Goal: Task Accomplishment & Management: Use online tool/utility

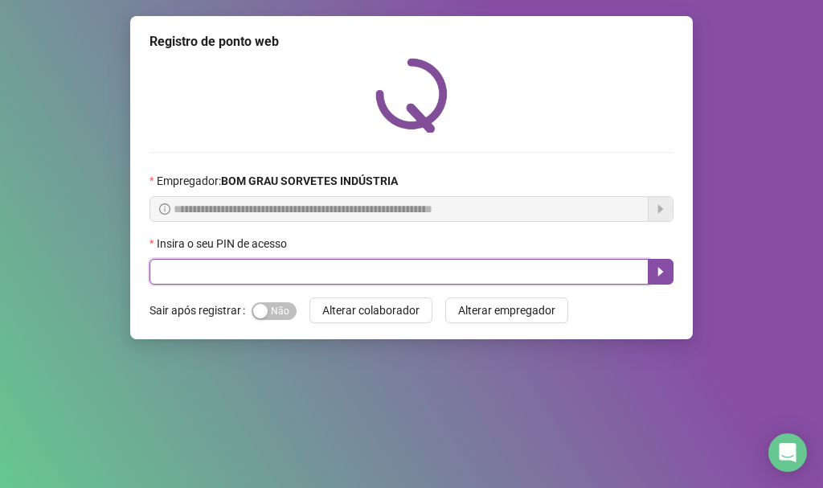
click at [238, 265] on input "text" at bounding box center [399, 272] width 499 height 26
type input "*****"
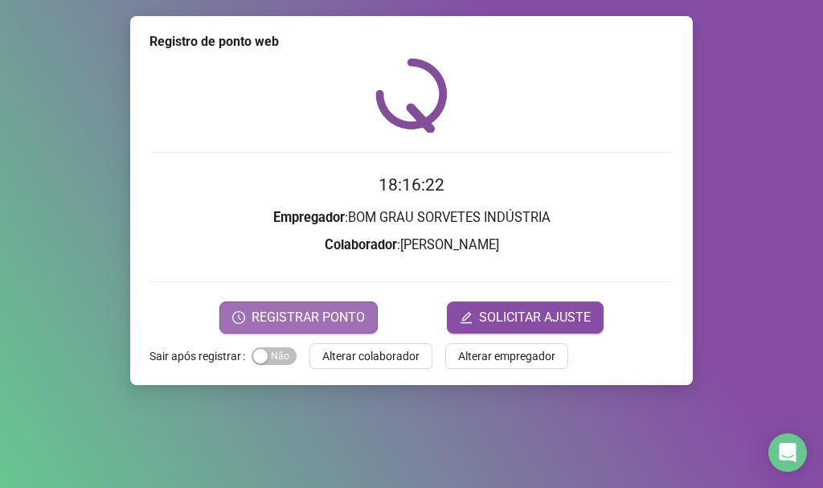
click at [302, 327] on button "REGISTRAR PONTO" at bounding box center [298, 317] width 158 height 32
click at [301, 332] on body "Página inicial Registrar ponto Espelho de ponto Meus registros Minhas solicitaç…" at bounding box center [411, 244] width 823 height 488
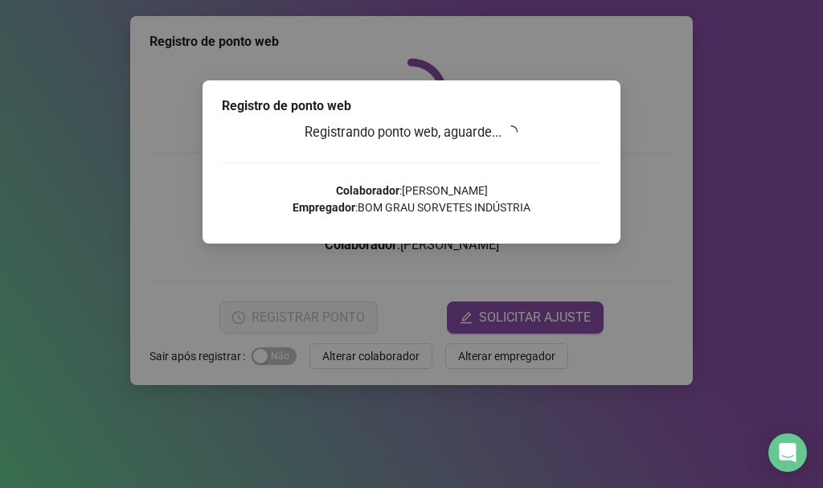
click at [301, 332] on div "Registro de ponto web Registrando ponto web, aguarde... Colaborador : [PERSON_N…" at bounding box center [411, 244] width 823 height 488
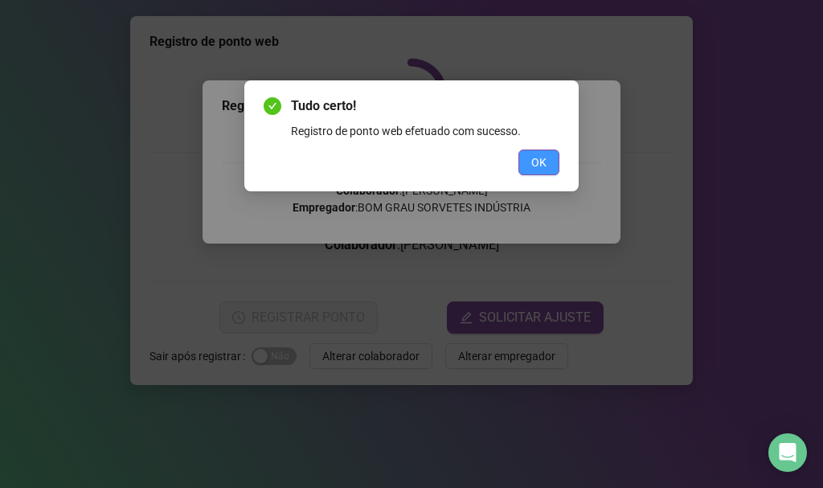
click at [543, 171] on button "OK" at bounding box center [538, 163] width 41 height 26
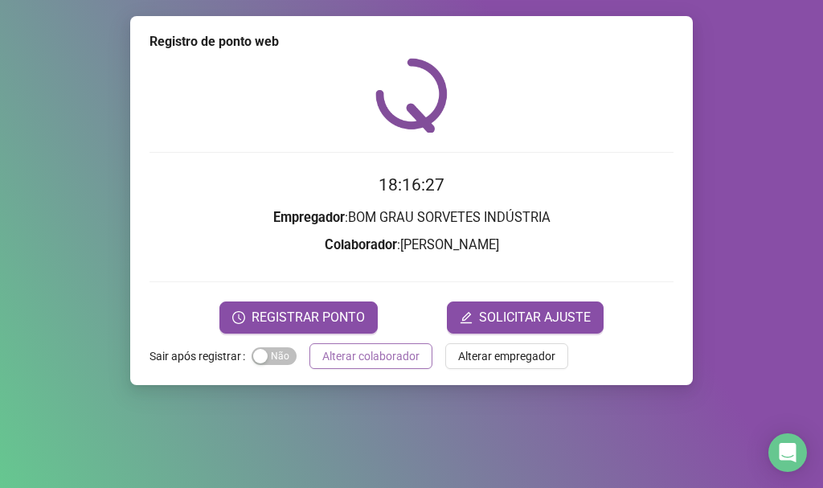
click at [359, 361] on span "Alterar colaborador" at bounding box center [370, 356] width 97 height 18
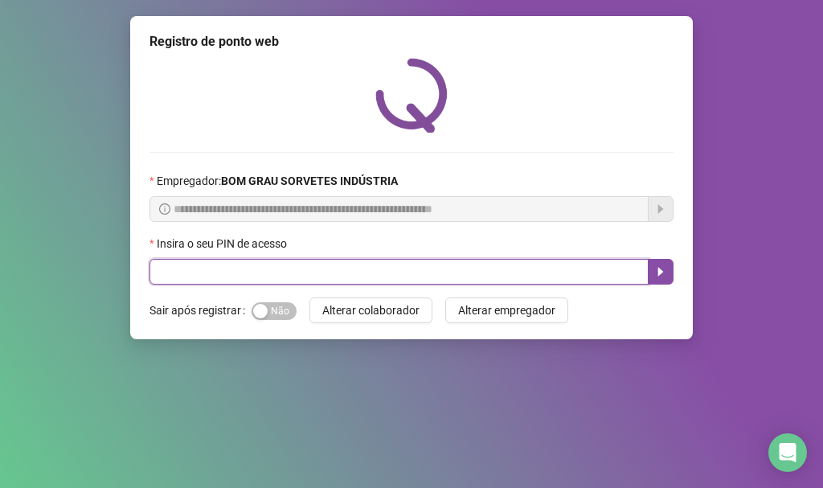
click at [231, 277] on input "text" at bounding box center [399, 272] width 499 height 26
type input "*****"
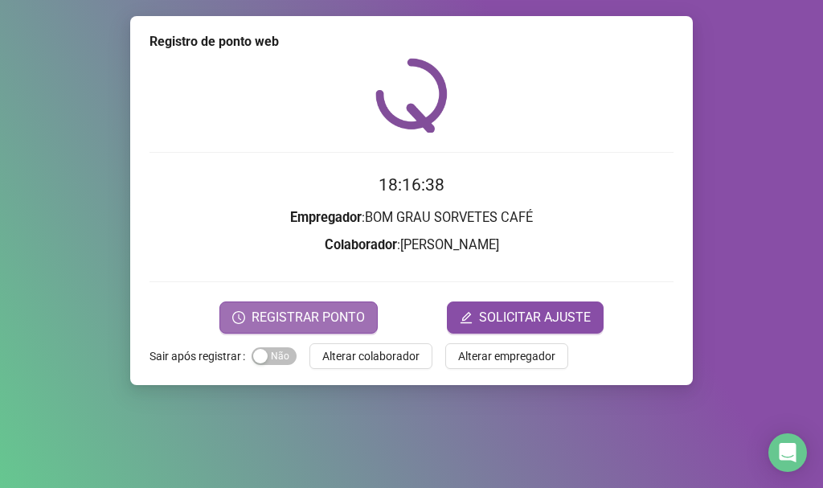
click at [256, 311] on span "REGISTRAR PONTO" at bounding box center [308, 317] width 113 height 19
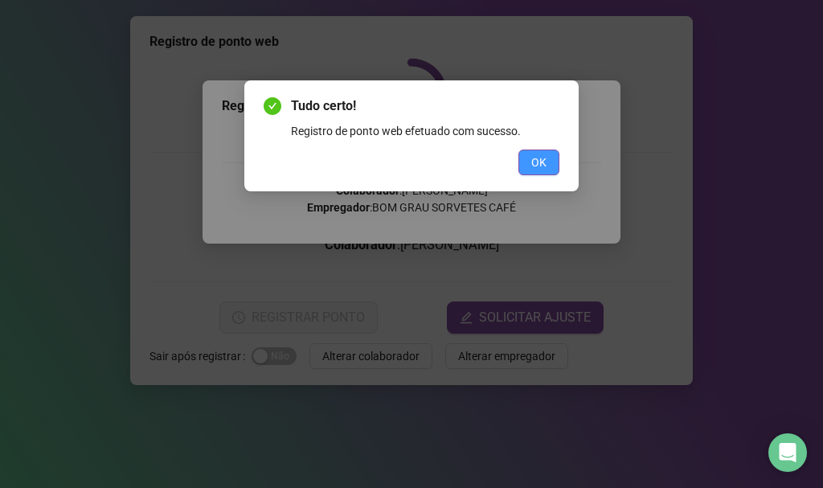
click at [547, 160] on button "OK" at bounding box center [538, 163] width 41 height 26
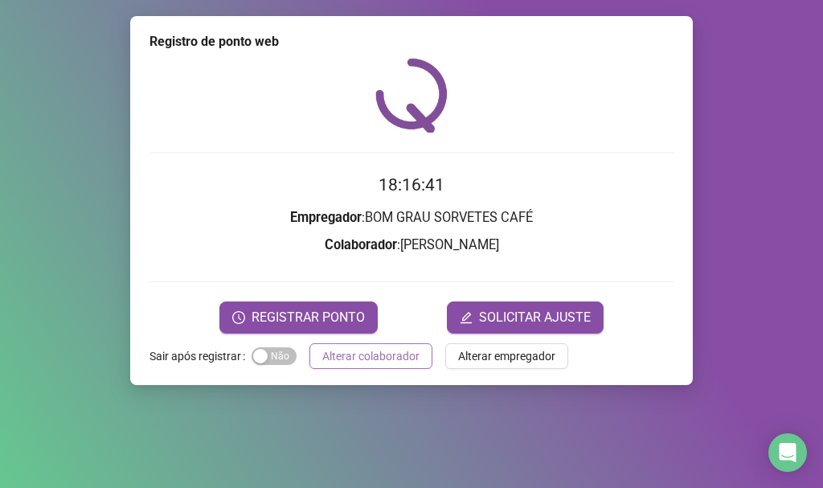
click at [355, 365] on button "Alterar colaborador" at bounding box center [370, 356] width 123 height 26
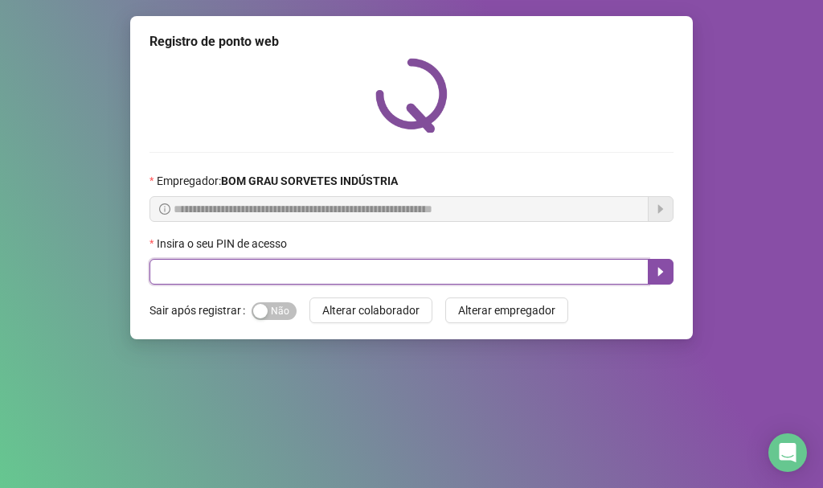
click at [335, 273] on input "text" at bounding box center [399, 272] width 499 height 26
type input "*****"
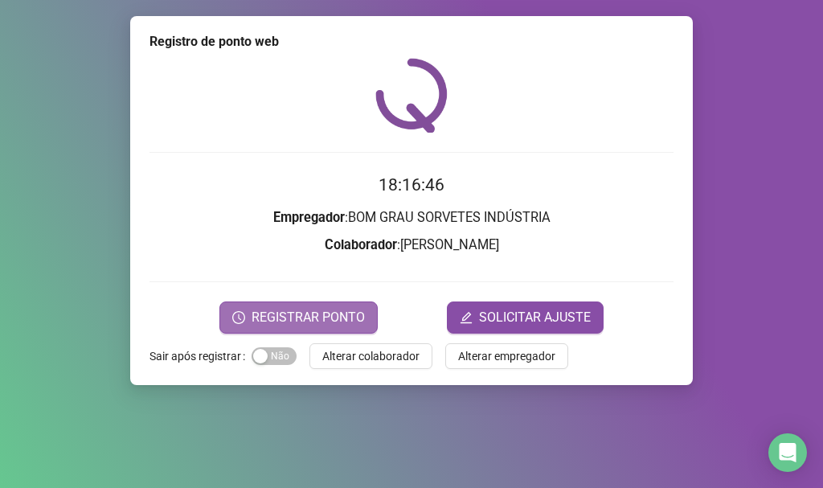
click at [323, 326] on span "REGISTRAR PONTO" at bounding box center [308, 317] width 113 height 19
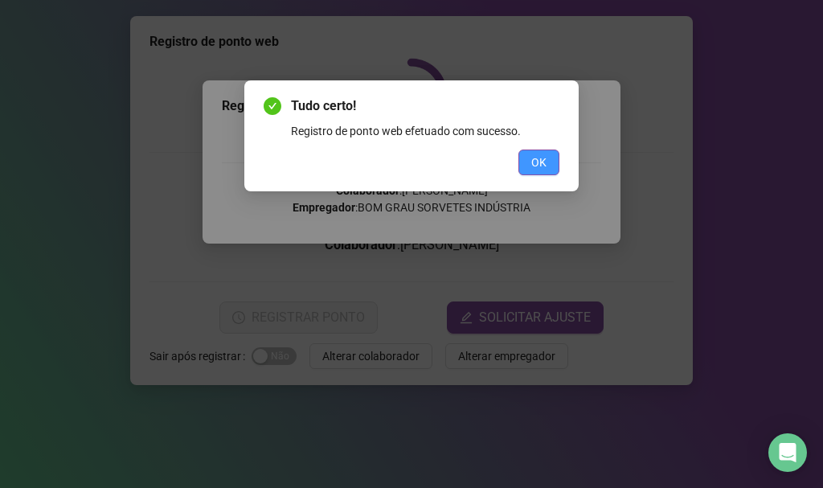
click at [530, 162] on button "OK" at bounding box center [538, 163] width 41 height 26
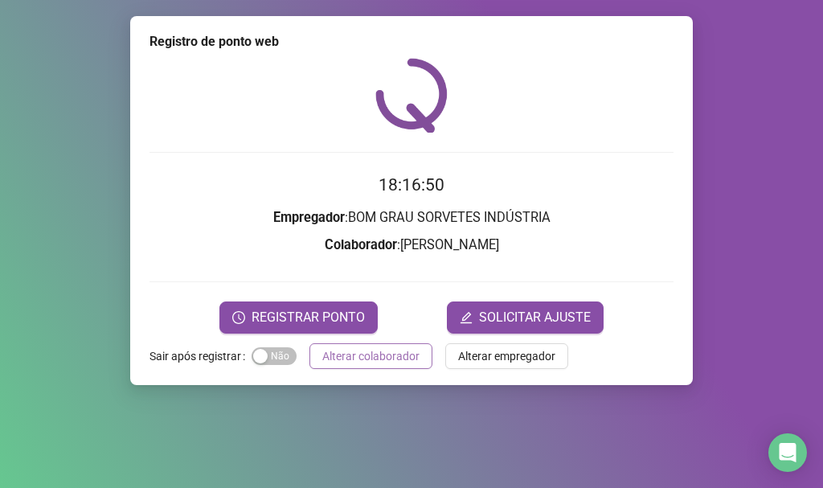
click at [369, 354] on span "Alterar colaborador" at bounding box center [370, 356] width 97 height 18
